Goal: Transaction & Acquisition: Subscribe to service/newsletter

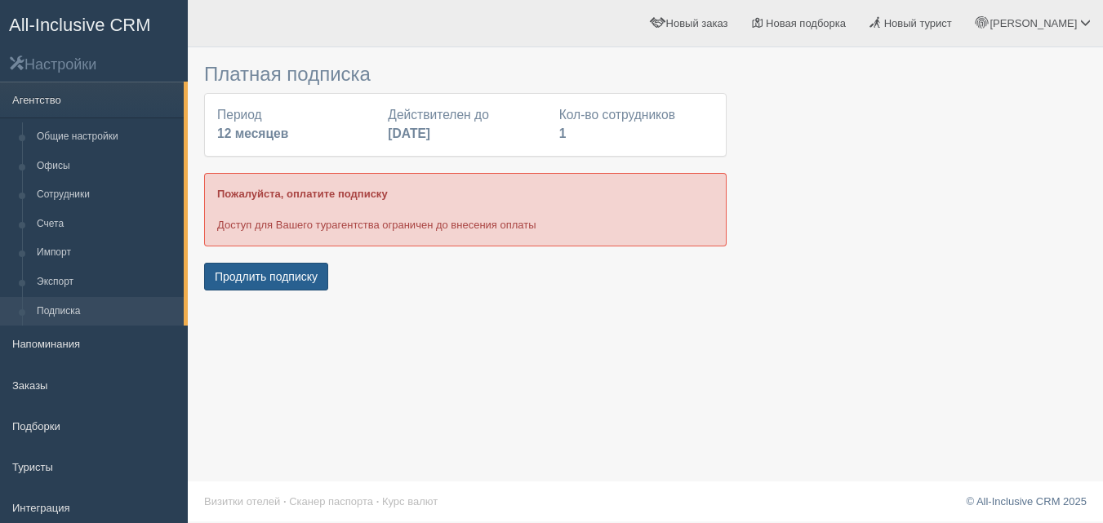
click at [262, 278] on button "Продлить подписку" at bounding box center [266, 277] width 124 height 28
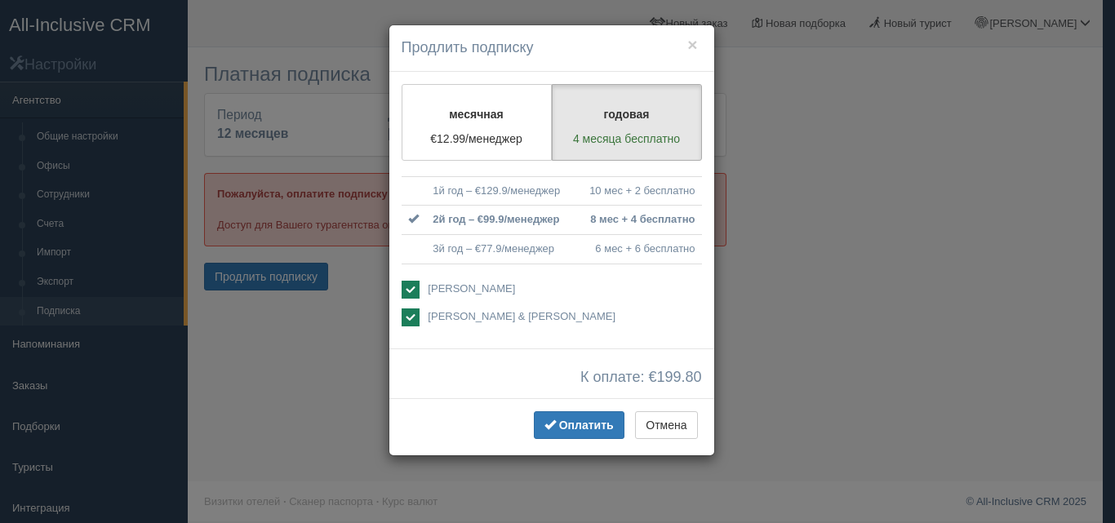
click at [406, 291] on ins at bounding box center [411, 290] width 18 height 18
checkbox input "false"
click at [412, 319] on ins at bounding box center [411, 318] width 18 height 18
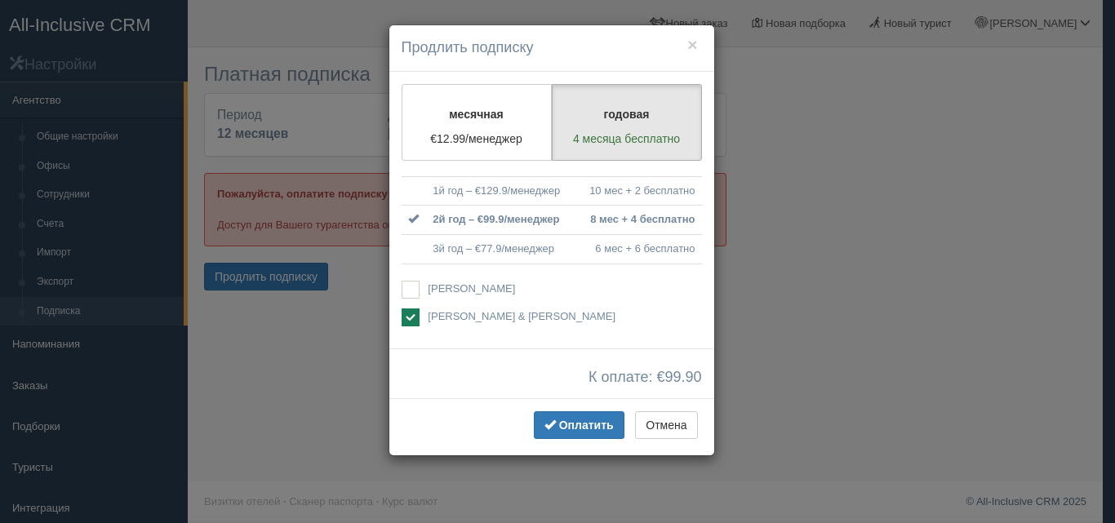
checkbox input "false"
click at [413, 291] on ins at bounding box center [411, 290] width 18 height 18
checkbox input "true"
click at [413, 316] on ins at bounding box center [411, 318] width 18 height 18
checkbox input "true"
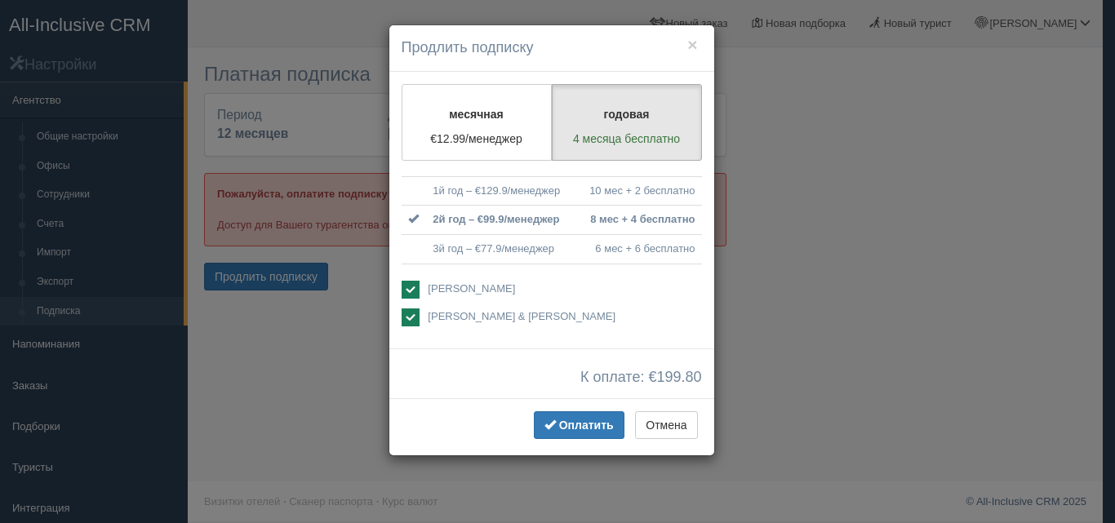
click at [406, 290] on ins at bounding box center [411, 290] width 18 height 18
checkbox input "false"
click at [566, 429] on span "Оплатить" at bounding box center [586, 425] width 55 height 13
click at [693, 48] on button "×" at bounding box center [692, 44] width 10 height 17
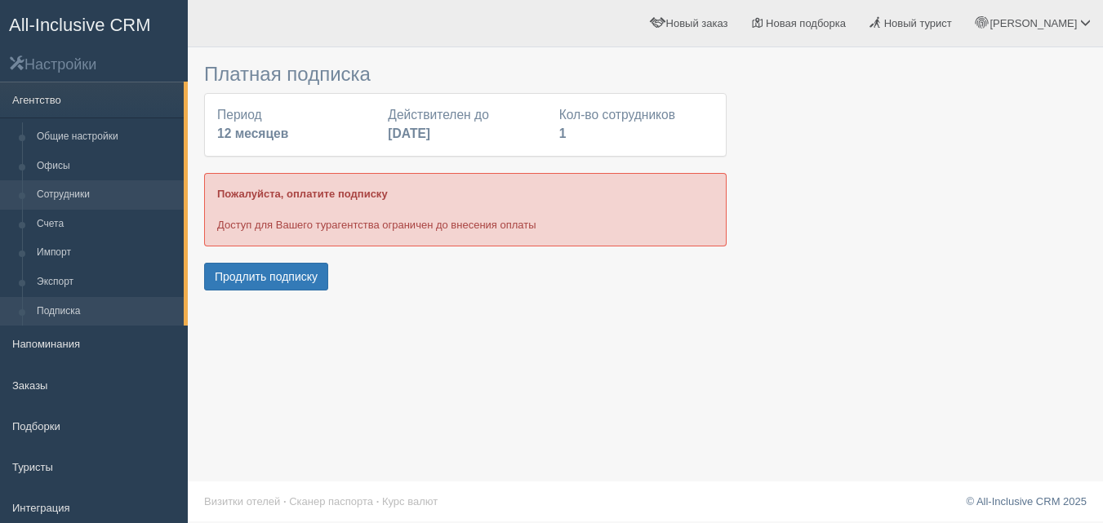
click at [95, 198] on link "Сотрудники" at bounding box center [106, 194] width 154 height 29
click at [88, 231] on link "Счета" at bounding box center [106, 224] width 154 height 29
click at [104, 200] on link "Сотрудники" at bounding box center [106, 194] width 154 height 29
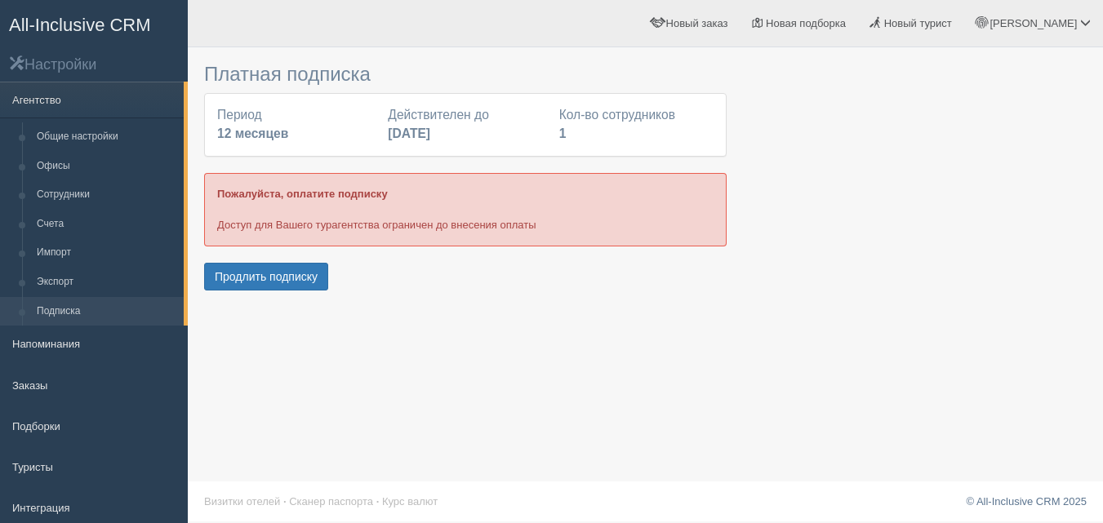
click at [94, 316] on link "Подписка" at bounding box center [106, 311] width 154 height 29
click at [262, 276] on button "Продлить подписку" at bounding box center [266, 277] width 124 height 28
click at [261, 280] on button "Продлить подписку" at bounding box center [266, 277] width 124 height 28
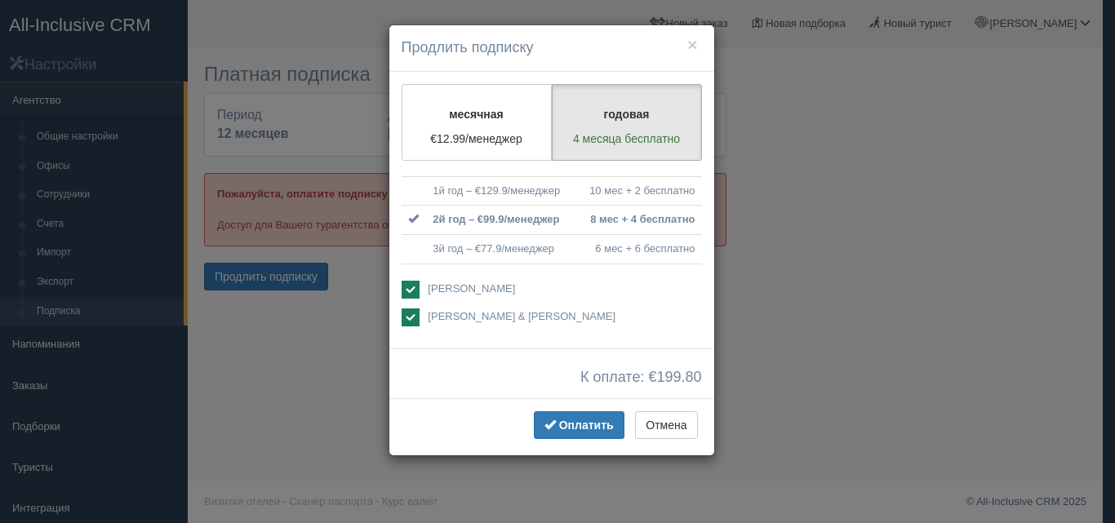
click at [411, 291] on ins at bounding box center [411, 290] width 18 height 18
checkbox input "false"
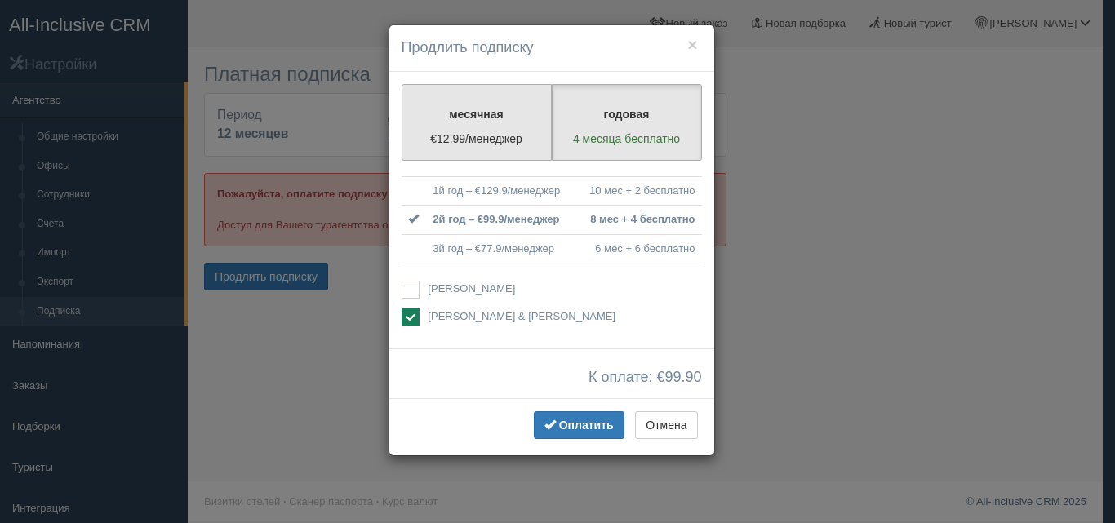
click at [472, 140] on p "€12.99/менеджер" at bounding box center [476, 139] width 129 height 16
radio input "true"
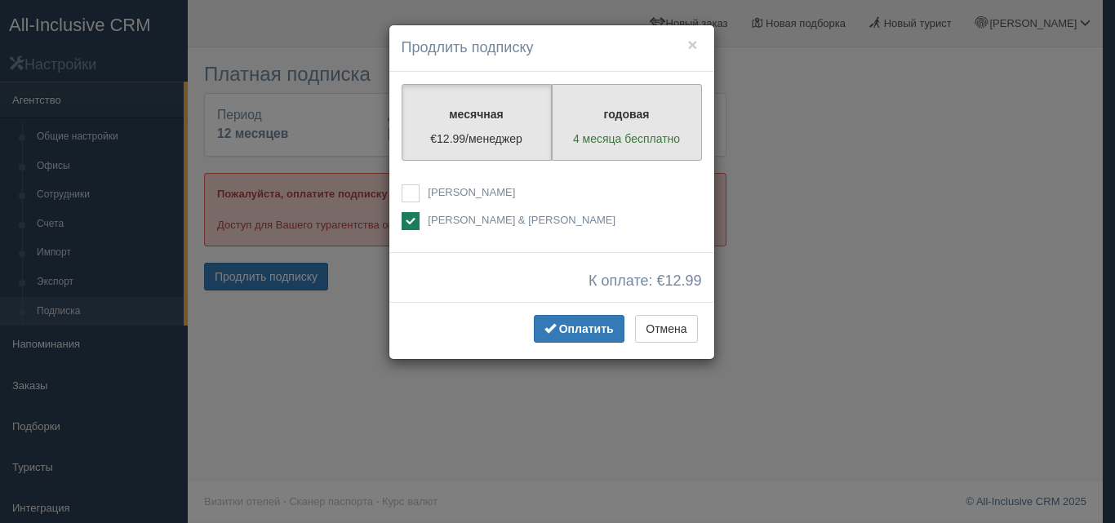
click at [644, 140] on p "4 месяца бесплатно" at bounding box center [626, 139] width 129 height 16
radio input "true"
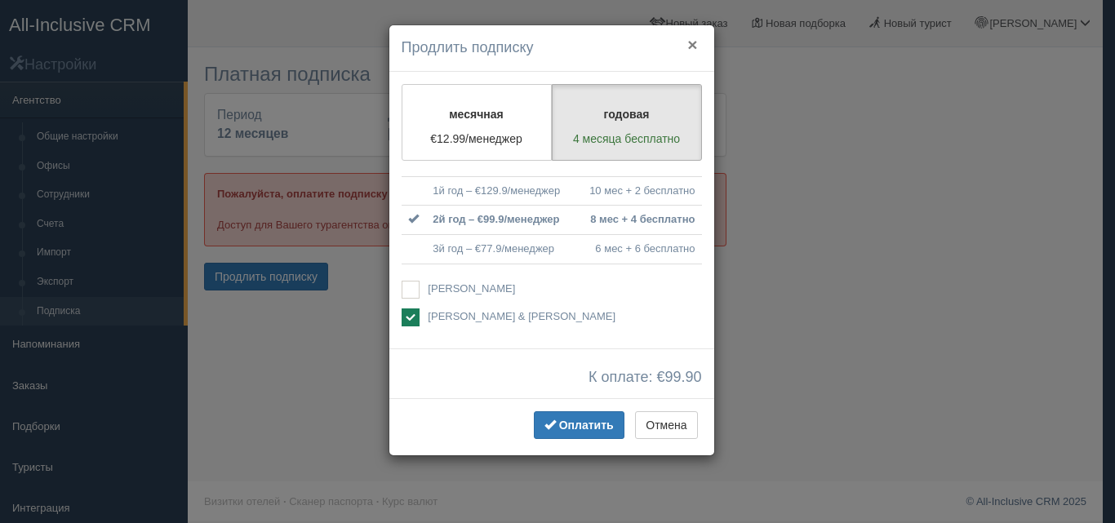
click at [694, 45] on button "×" at bounding box center [692, 44] width 10 height 17
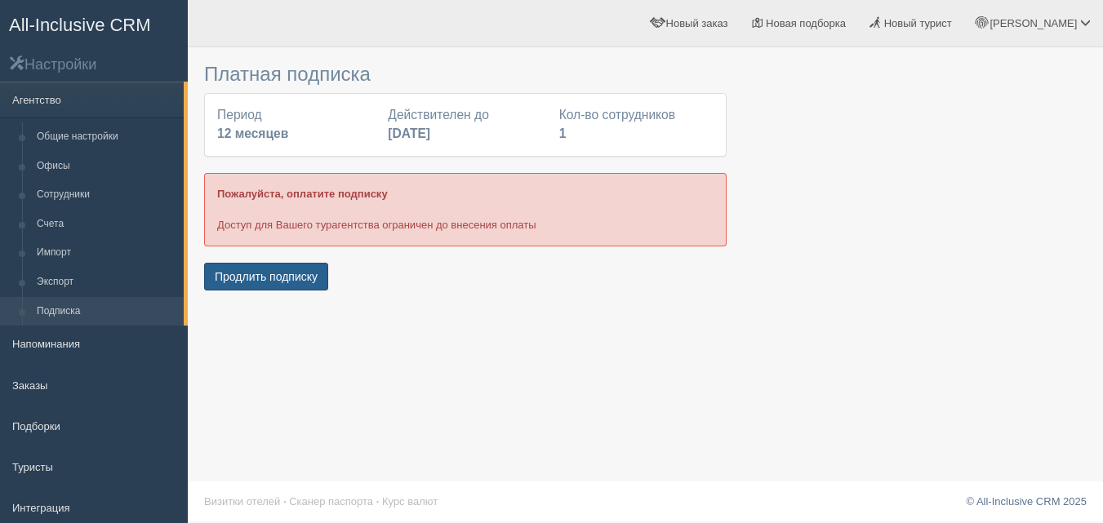
click at [242, 290] on button "Продлить подписку" at bounding box center [266, 277] width 124 height 28
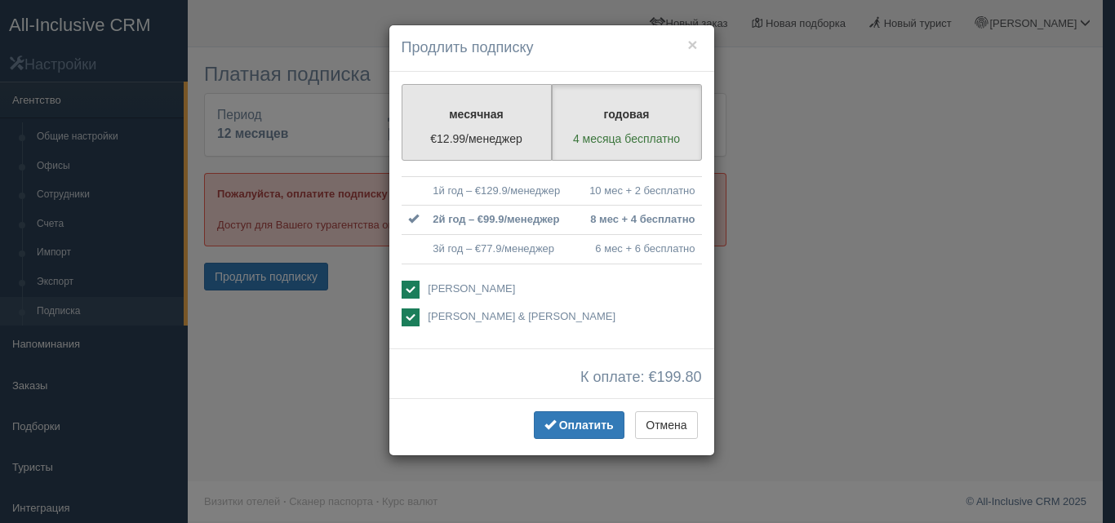
click at [458, 113] on p "месячная" at bounding box center [476, 114] width 129 height 16
radio input "true"
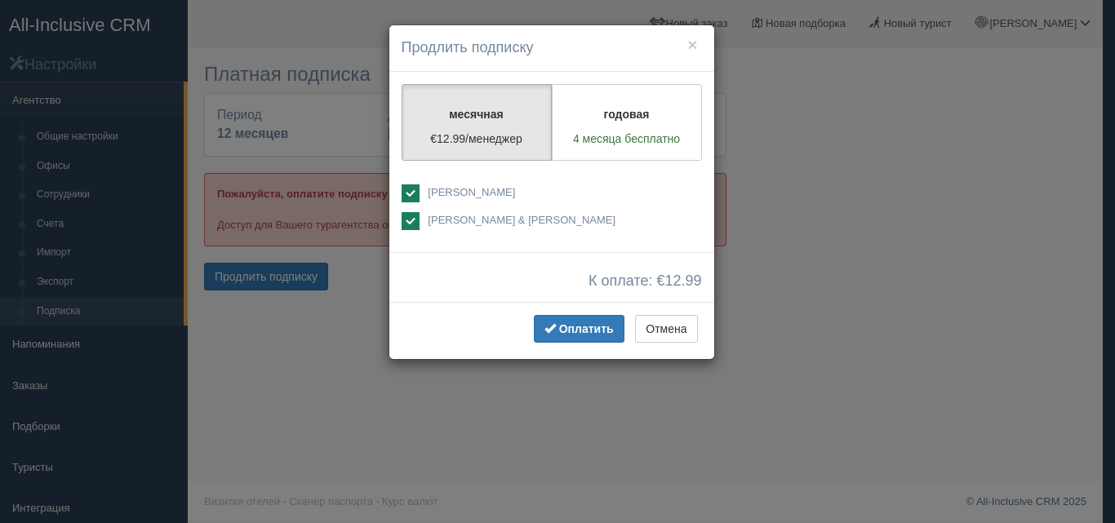
click at [417, 193] on ins at bounding box center [411, 193] width 18 height 18
click at [410, 194] on ins at bounding box center [411, 193] width 18 height 18
checkbox input "false"
click at [553, 317] on button "Оплатить" at bounding box center [579, 329] width 91 height 28
